Goal: Communication & Community: Answer question/provide support

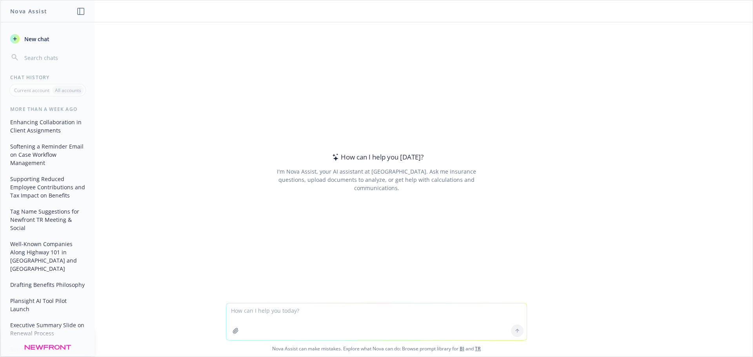
click at [272, 311] on textarea at bounding box center [376, 322] width 301 height 37
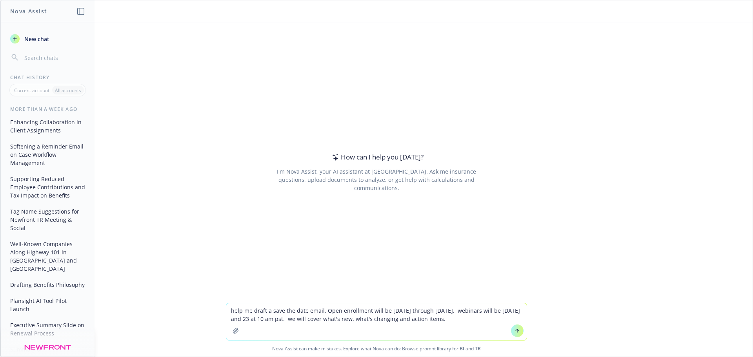
click at [480, 320] on textarea "help me draft a save the date email, Open enrollment will be [DATE] through [DA…" at bounding box center [376, 322] width 301 height 37
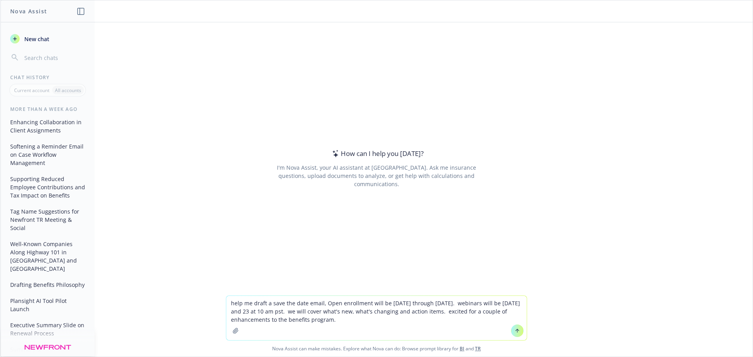
type textarea "help me draft a save the date email, Open enrollment will be [DATE] through [DA…"
click at [518, 333] on icon at bounding box center [518, 331] width 0 height 3
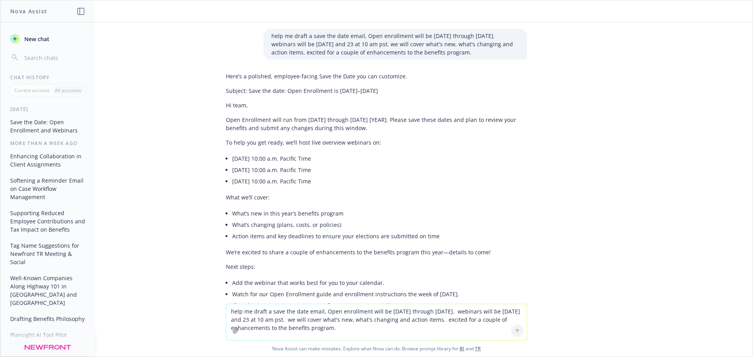
click at [231, 78] on p "Here’s a polished, employee-facing Save the Date you can customize." at bounding box center [376, 76] width 301 height 8
click at [226, 123] on p "Open Enrollment will run from [DATE] through [DATE] [YEAR]. Please save these d…" at bounding box center [376, 124] width 301 height 16
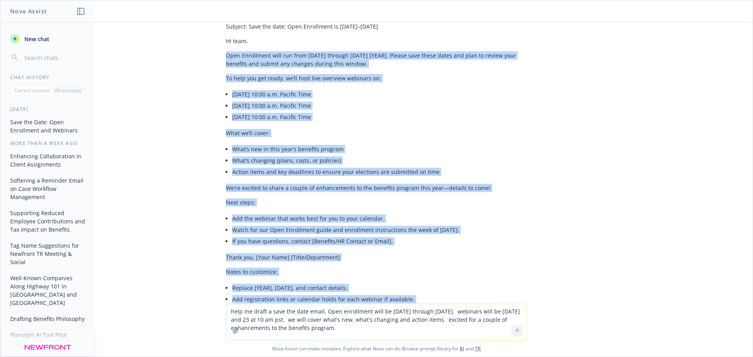
scroll to position [113, 0]
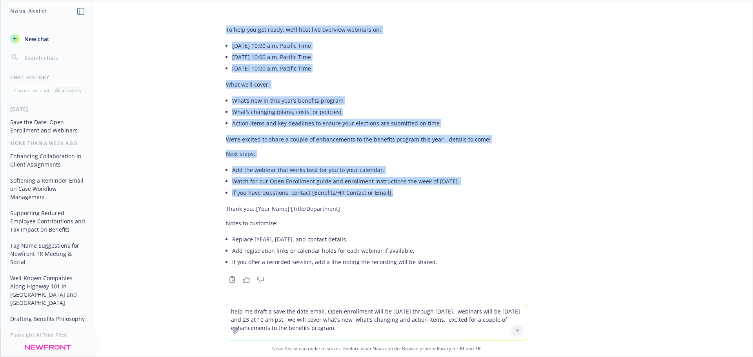
drag, startPoint x: 220, startPoint y: 121, endPoint x: 406, endPoint y: 193, distance: 199.0
click at [406, 193] on div "Here’s a polished, employee-facing Save the Date you can customize. Subject: Sa…" at bounding box center [376, 113] width 301 height 315
copy div "Open Enrollment will run from [DATE] through [DATE] [YEAR]. Please save these d…"
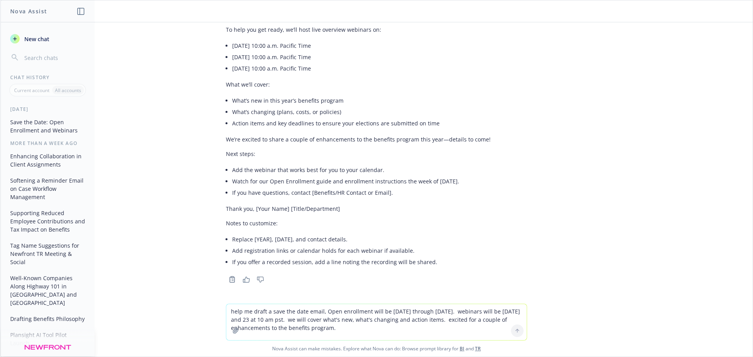
click at [408, 202] on div "Here’s a polished, employee-facing Save the Date you can customize. Subject: Sa…" at bounding box center [376, 113] width 301 height 315
click at [299, 190] on li "If you have questions, contact [Benefits/HR Contact or Email]." at bounding box center [379, 192] width 295 height 11
click at [246, 169] on li "Add the webinar that works best for you to your calendar." at bounding box center [379, 169] width 295 height 11
click at [331, 180] on li "Watch for our Open Enrollment guide and enrollment instructions the week of [DA…" at bounding box center [379, 181] width 295 height 11
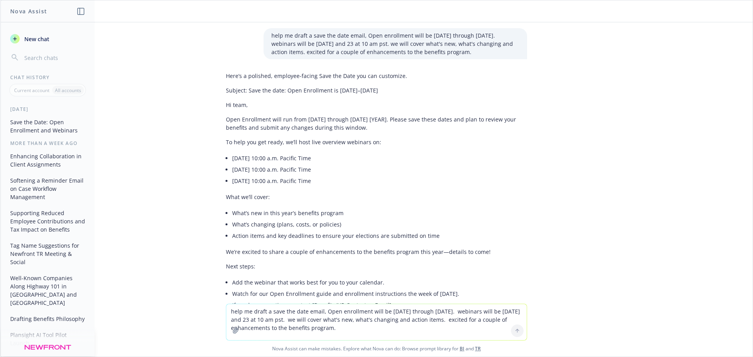
scroll to position [0, 0]
